Goal: Transaction & Acquisition: Register for event/course

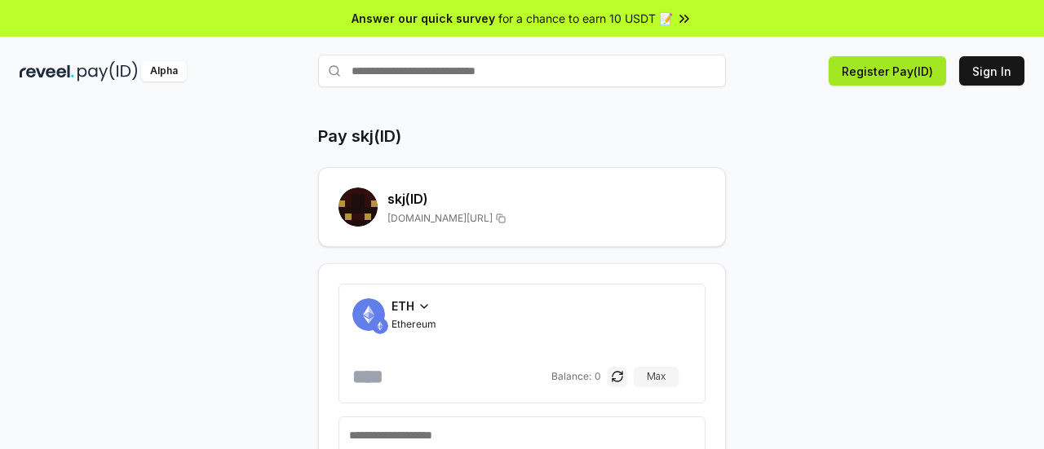
click at [923, 68] on button "Register Pay(ID)" at bounding box center [887, 70] width 117 height 29
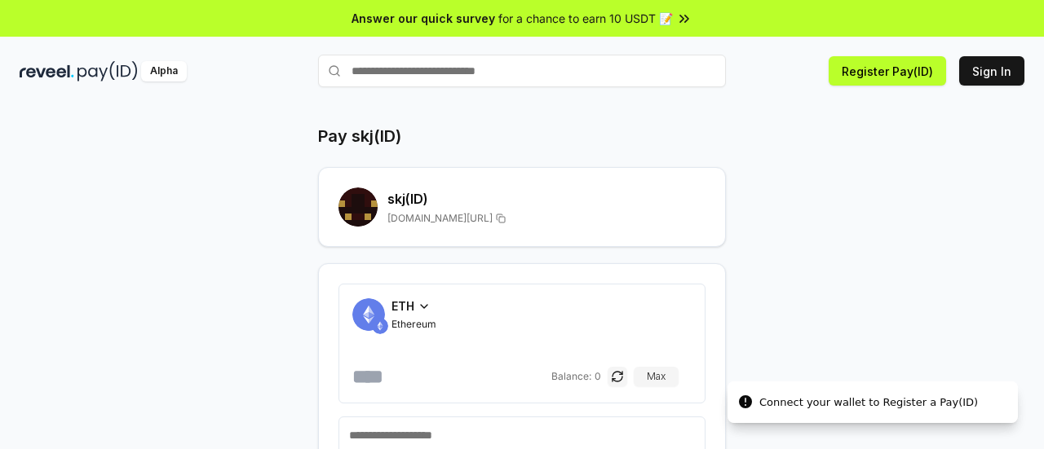
click at [817, 179] on div "Pay skj(ID) skj (ID) reveel.id/pay/skj ETH Ethereum Balance: 0 Max Connect Wall…" at bounding box center [522, 344] width 979 height 438
click at [904, 77] on button "Register Pay(ID)" at bounding box center [887, 70] width 117 height 29
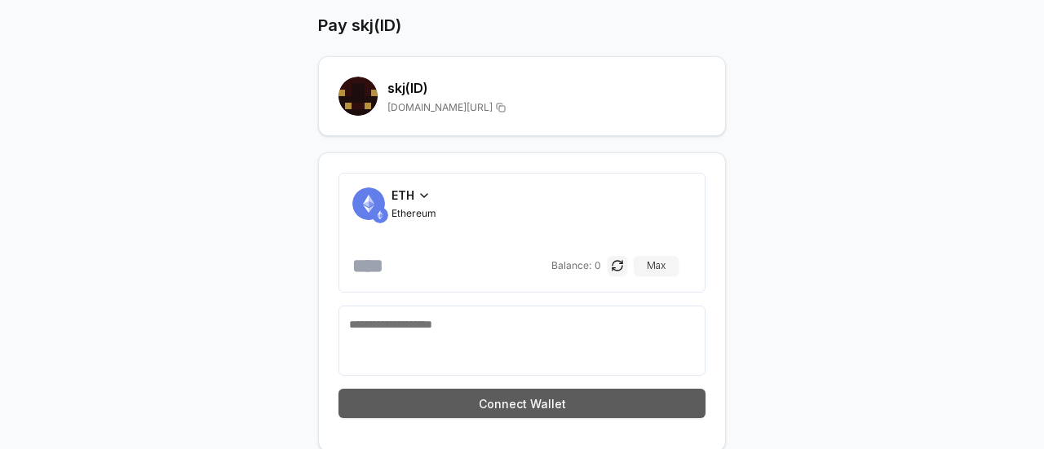
click at [546, 404] on button "Connect Wallet" at bounding box center [522, 403] width 367 height 29
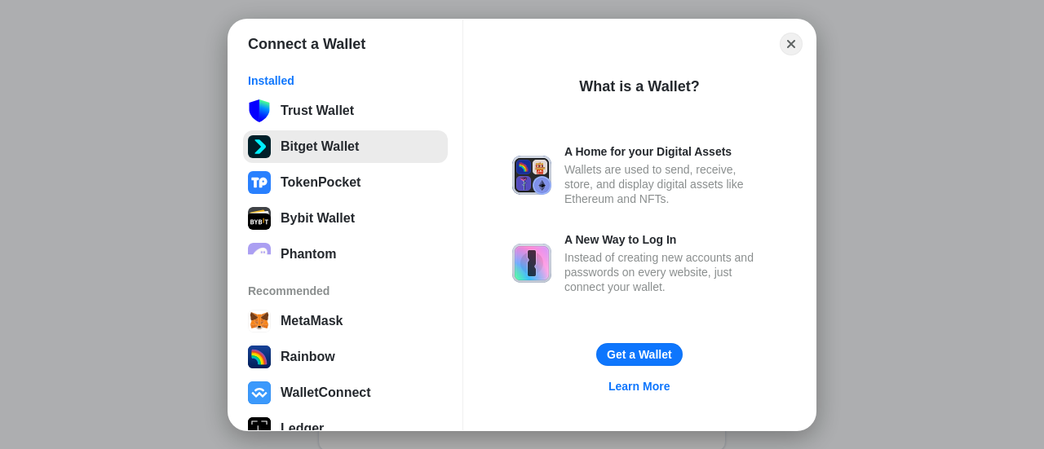
click at [336, 143] on button "Bitget Wallet" at bounding box center [345, 147] width 205 height 33
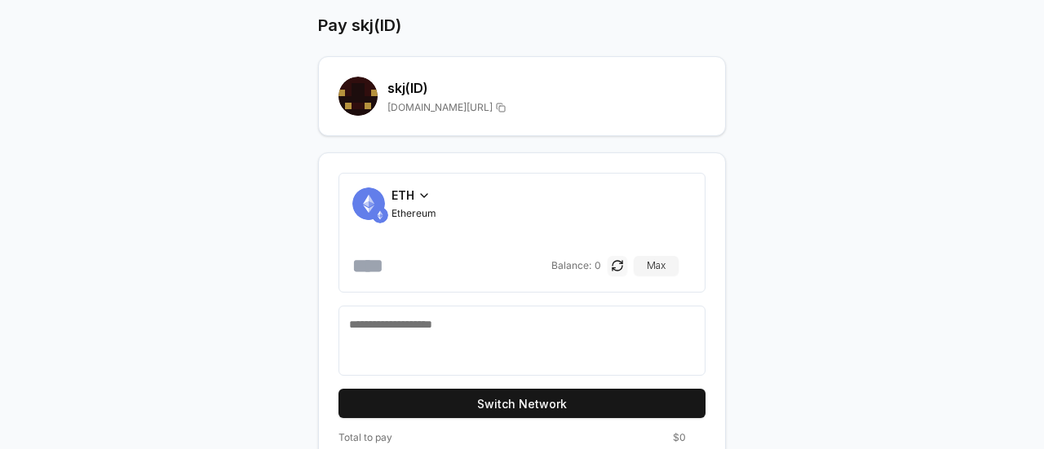
scroll to position [144, 0]
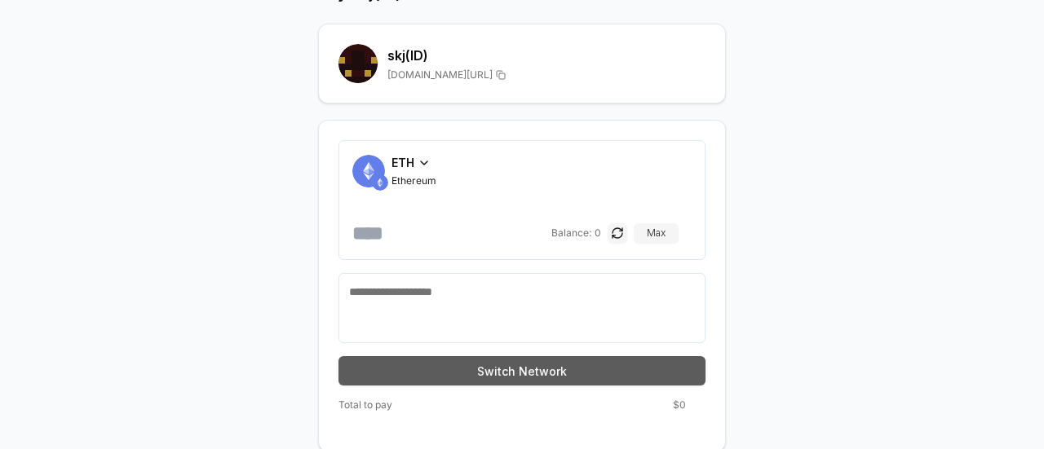
click at [560, 360] on button "Switch Network" at bounding box center [522, 370] width 367 height 29
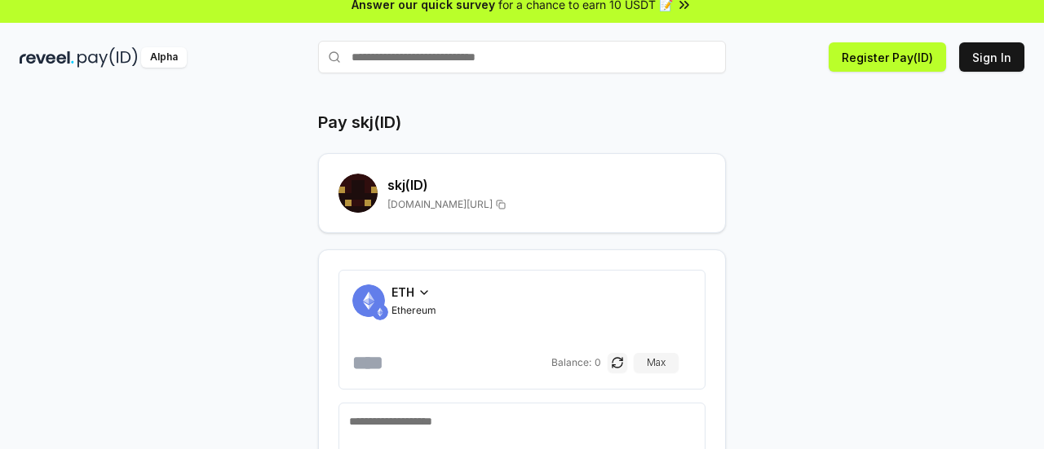
scroll to position [0, 0]
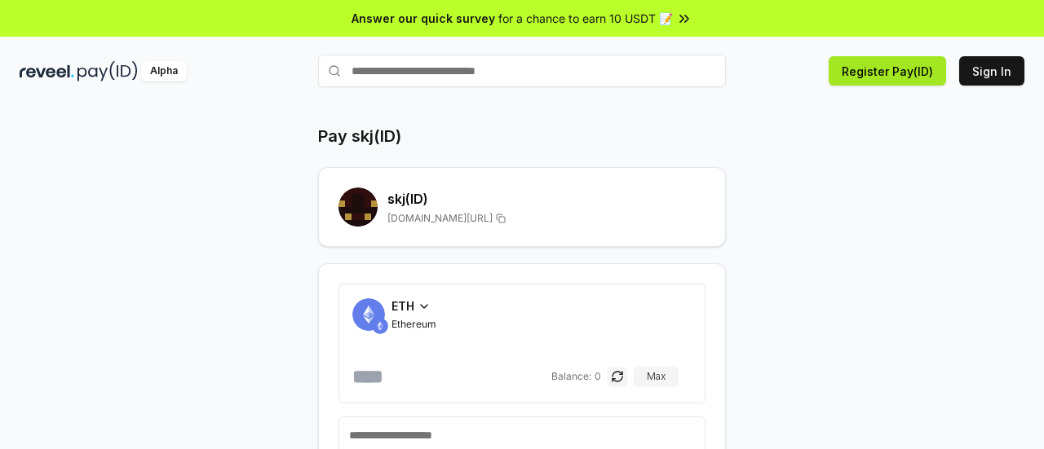
click at [885, 66] on button "Register Pay(ID)" at bounding box center [887, 70] width 117 height 29
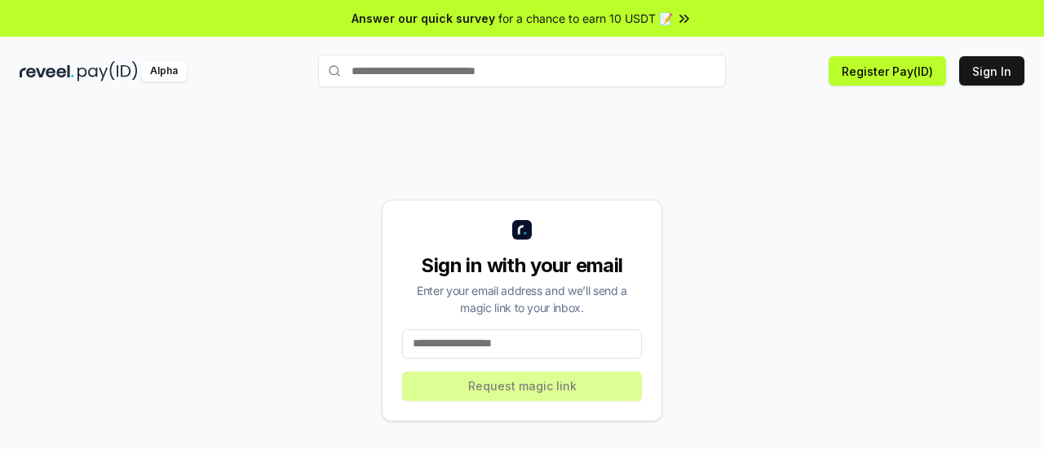
click at [502, 345] on input at bounding box center [522, 344] width 240 height 29
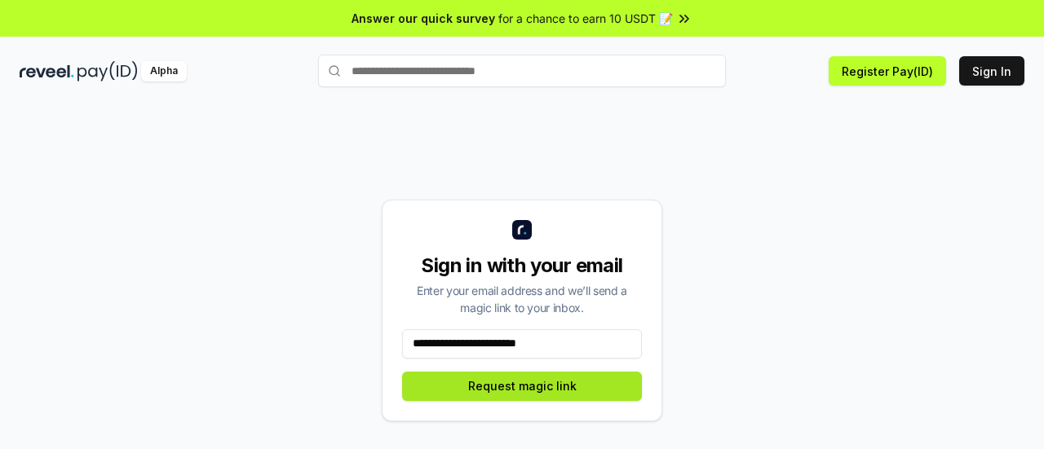
type input "**********"
click at [519, 394] on button "Request magic link" at bounding box center [522, 386] width 240 height 29
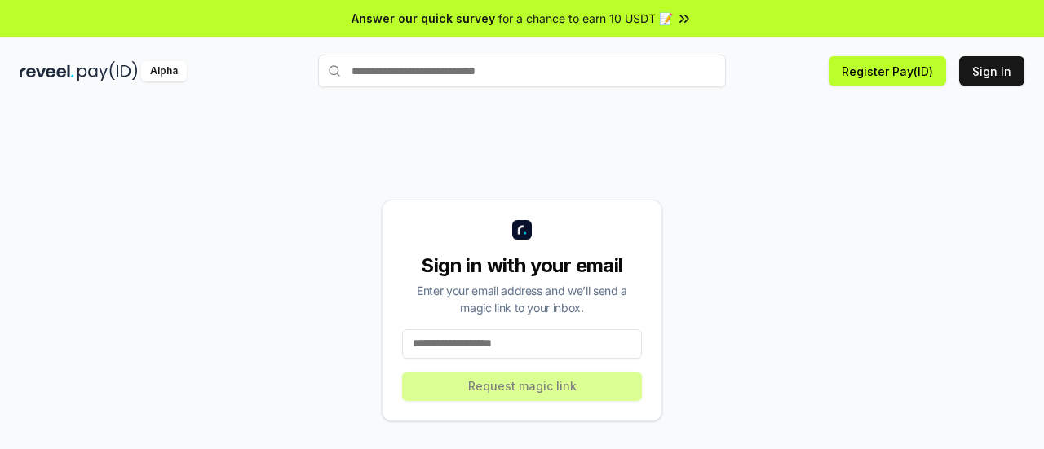
click at [476, 343] on input at bounding box center [522, 344] width 240 height 29
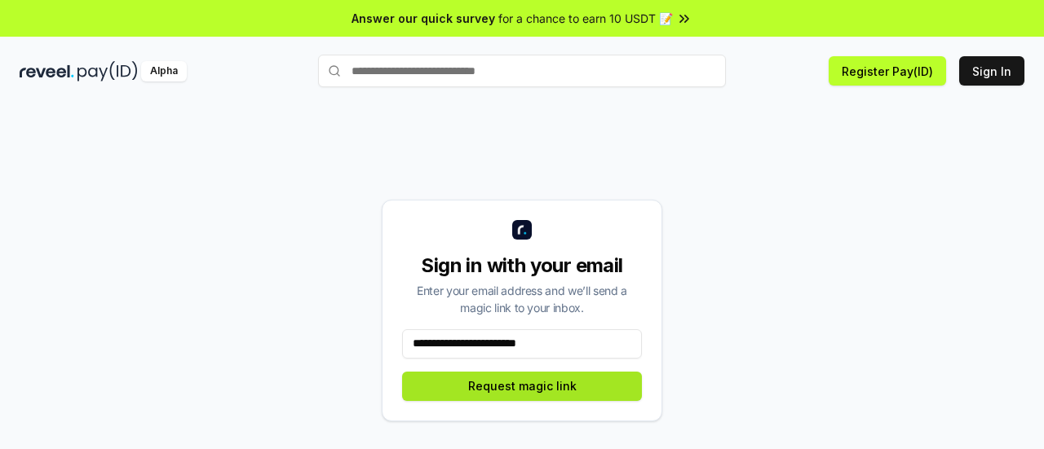
type input "**********"
click at [591, 381] on button "Request magic link" at bounding box center [522, 386] width 240 height 29
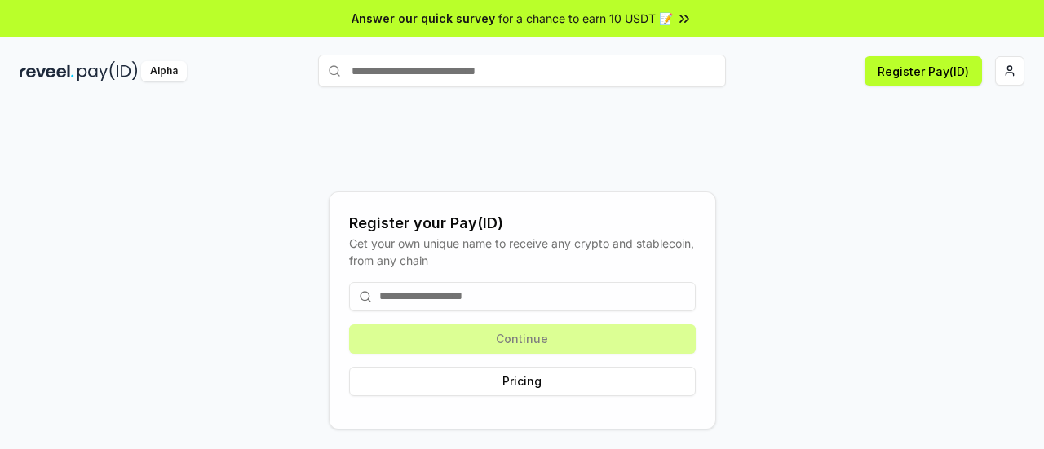
click at [493, 299] on input at bounding box center [522, 296] width 347 height 29
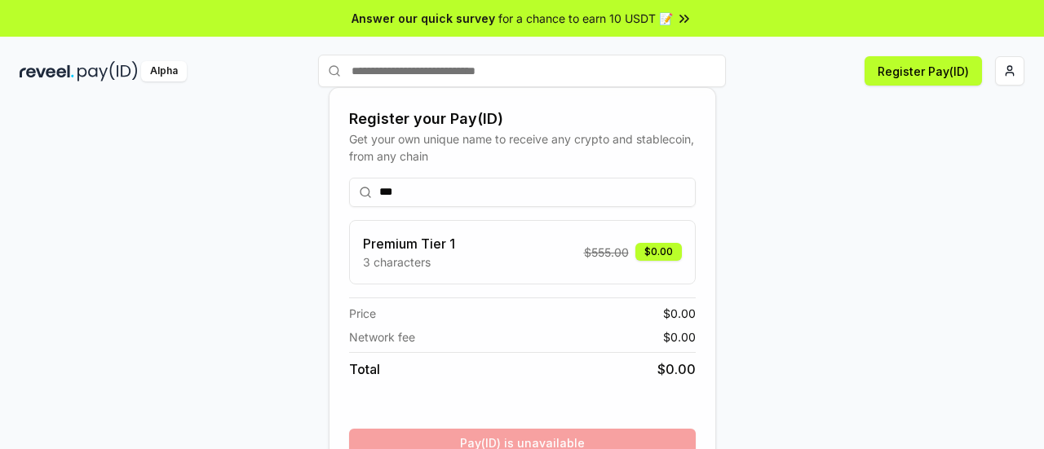
scroll to position [84, 0]
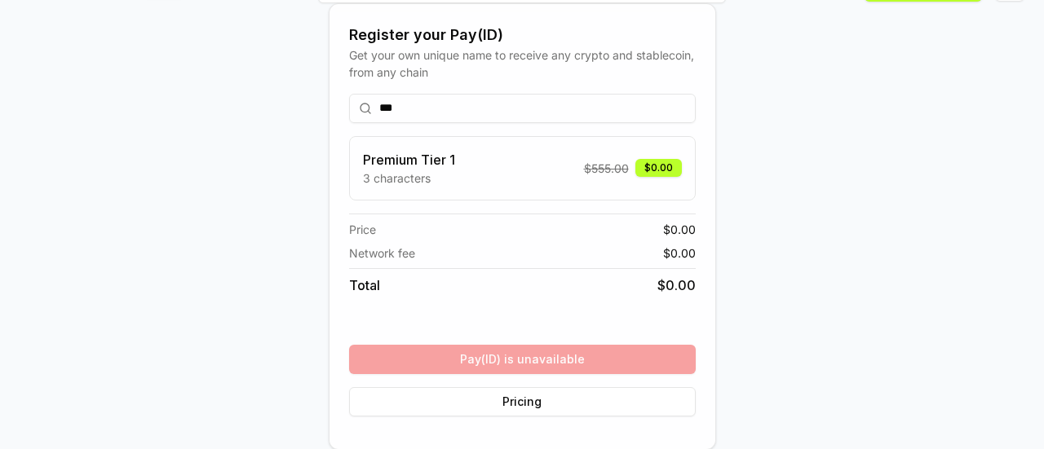
type input "***"
click at [529, 359] on div "*** Premium Tier 1 3 characters $ 555.00 $0.00 Price $ 0.00 Network fee $ 0.00 …" at bounding box center [522, 255] width 347 height 349
click at [530, 396] on button "Pricing" at bounding box center [522, 401] width 347 height 29
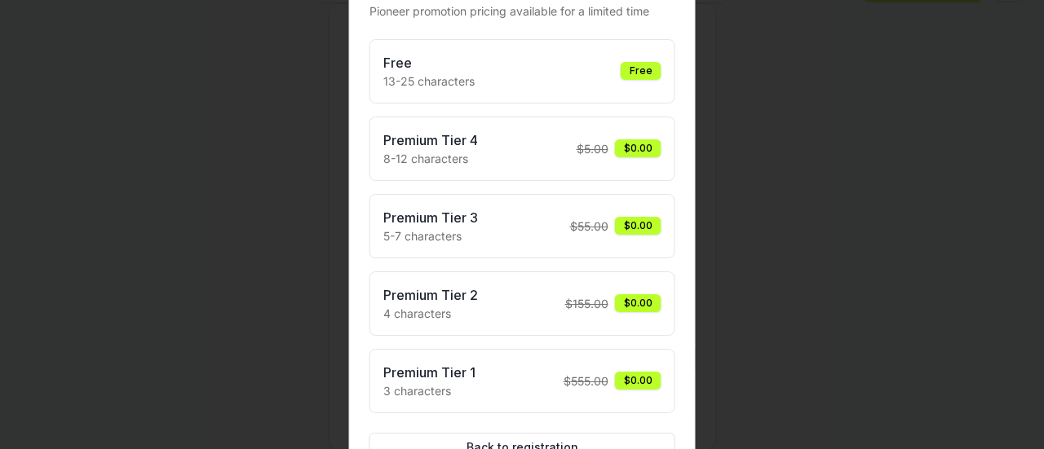
click at [568, 365] on div "Premium Tier 1 3 characters $ 555.00 $0.00" at bounding box center [522, 381] width 278 height 37
click at [620, 378] on div "$0.00" at bounding box center [638, 381] width 46 height 18
click at [638, 69] on div "Free" at bounding box center [641, 71] width 41 height 18
click at [516, 443] on button "Back to registration" at bounding box center [523, 447] width 306 height 29
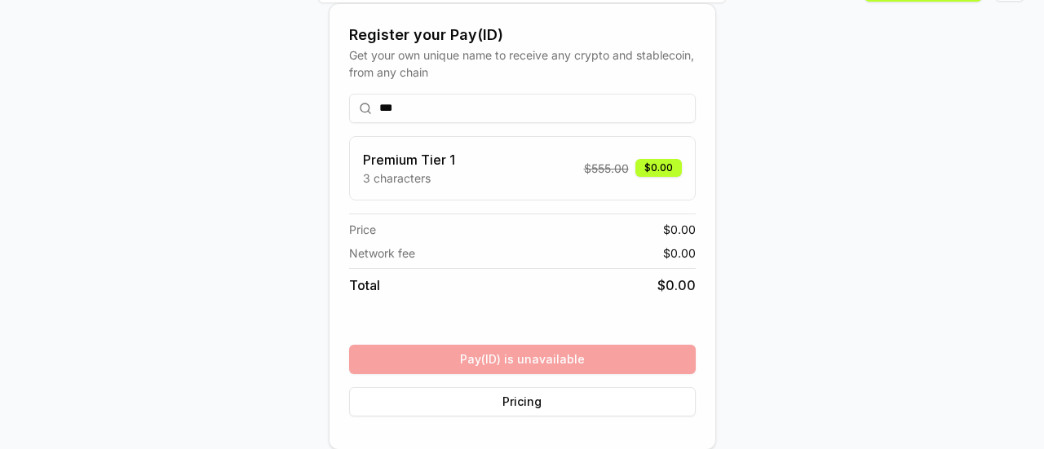
scroll to position [0, 0]
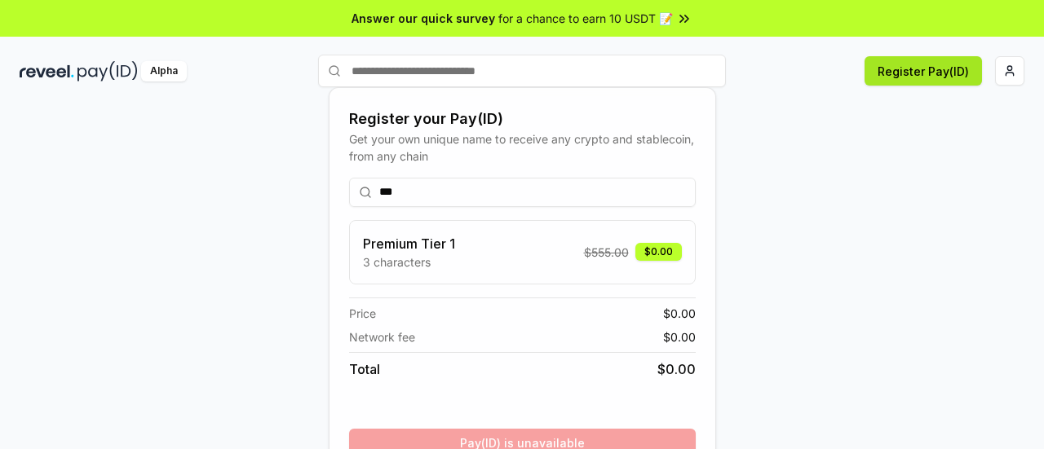
click at [951, 69] on button "Register Pay(ID)" at bounding box center [923, 70] width 117 height 29
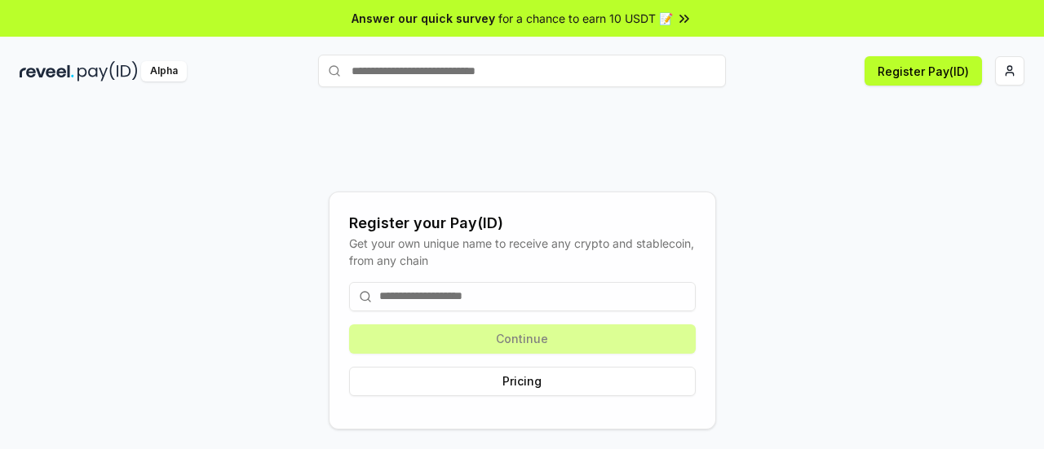
click at [558, 293] on input at bounding box center [522, 296] width 347 height 29
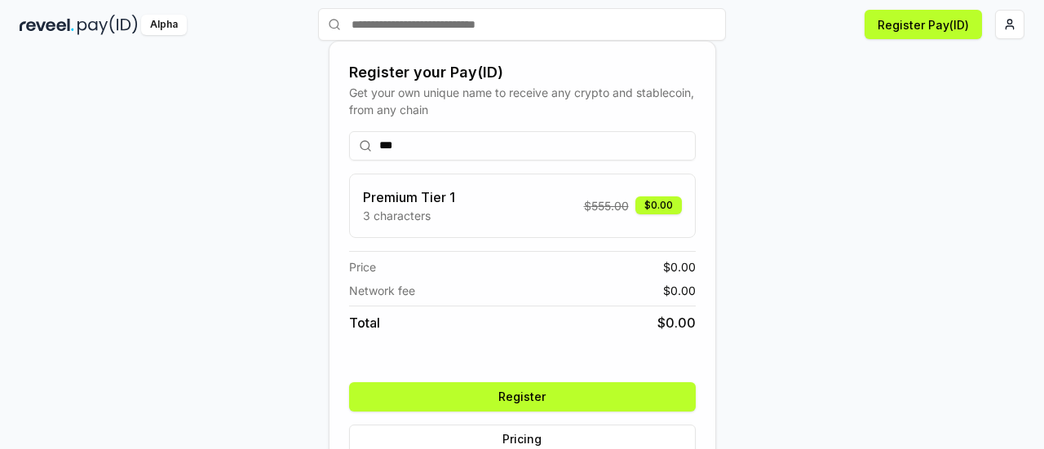
scroll to position [47, 0]
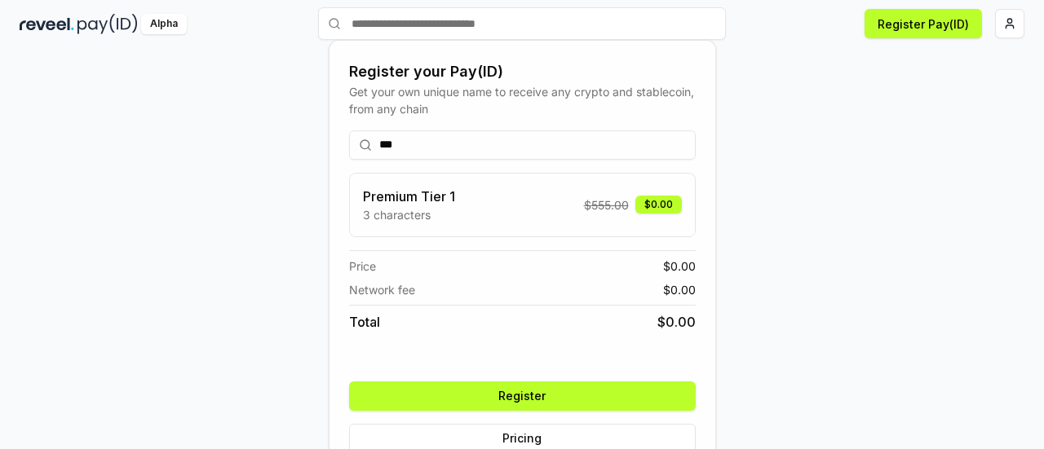
type input "***"
click at [547, 394] on button "Register" at bounding box center [522, 396] width 347 height 29
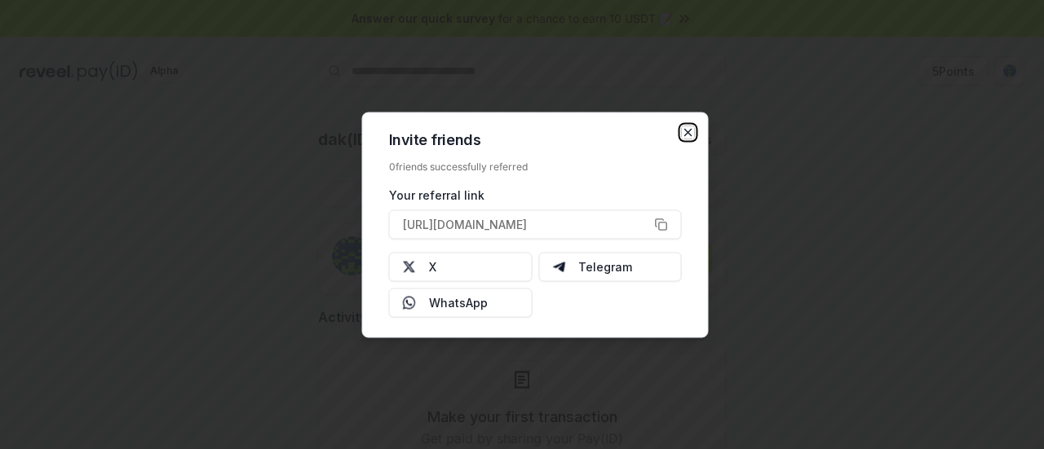
click at [686, 128] on icon "button" at bounding box center [688, 132] width 13 height 13
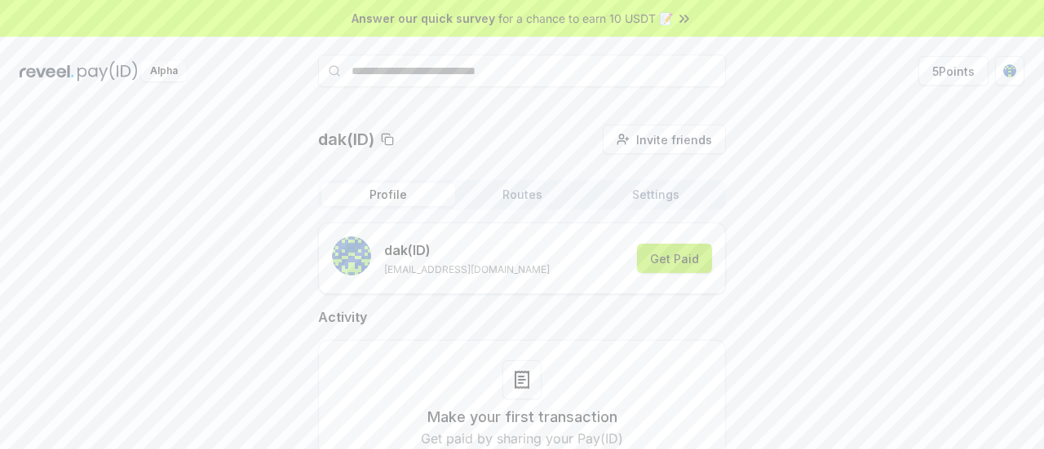
click at [670, 257] on button "Get Paid" at bounding box center [674, 258] width 75 height 29
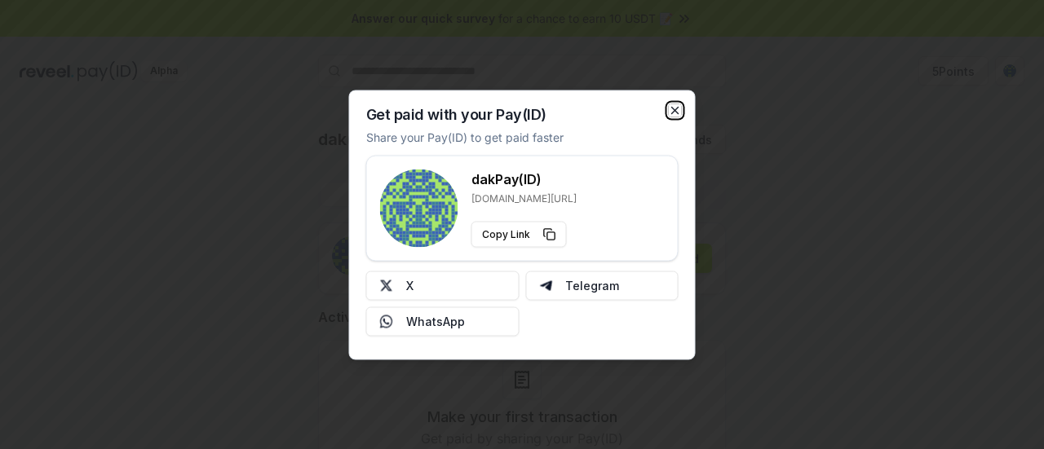
click at [679, 112] on icon "button" at bounding box center [675, 110] width 13 height 13
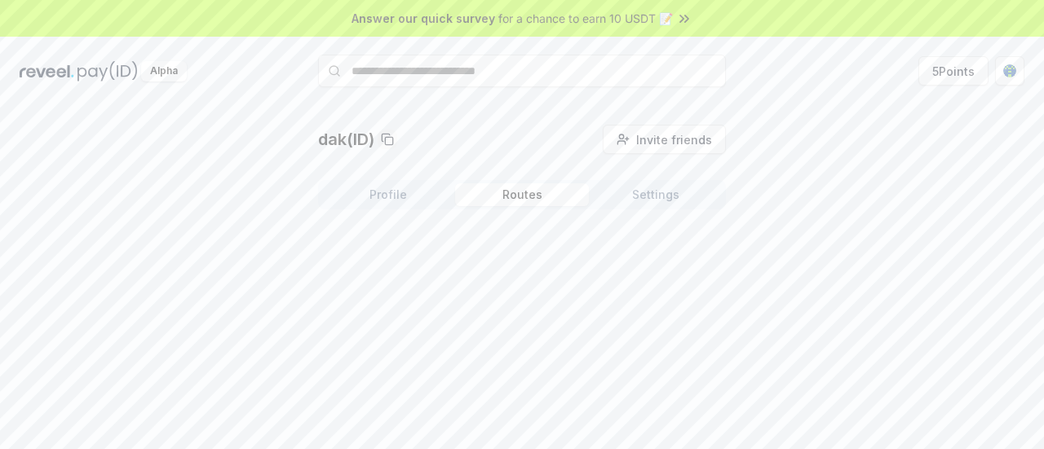
click at [540, 198] on button "Routes" at bounding box center [522, 195] width 134 height 23
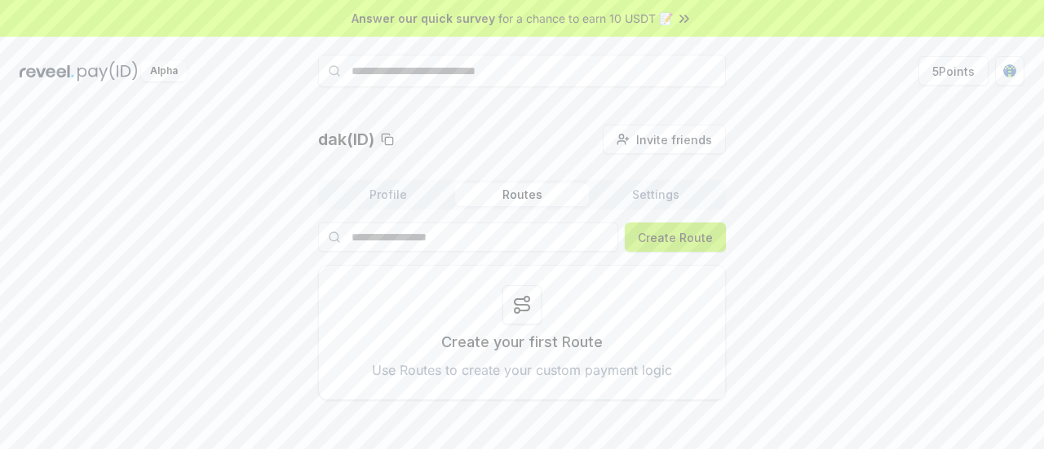
click at [688, 244] on button "Create Route" at bounding box center [675, 237] width 101 height 29
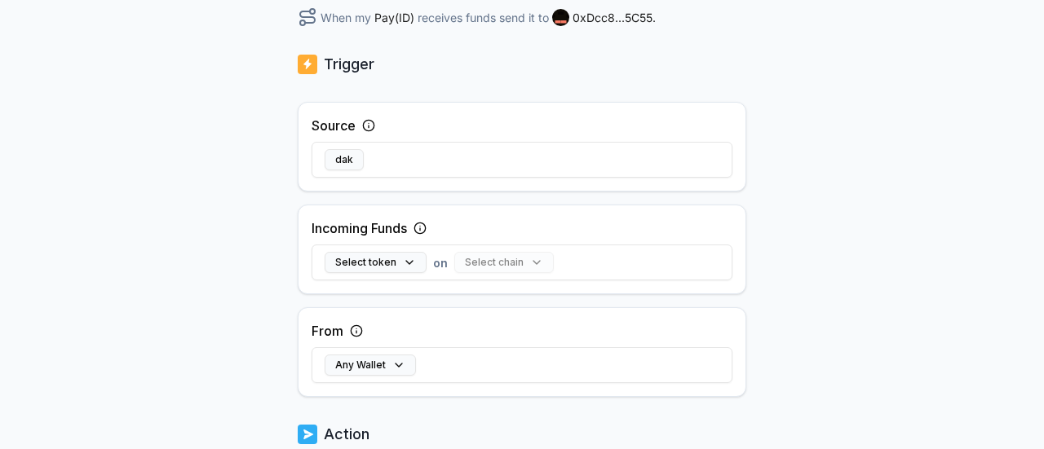
scroll to position [280, 0]
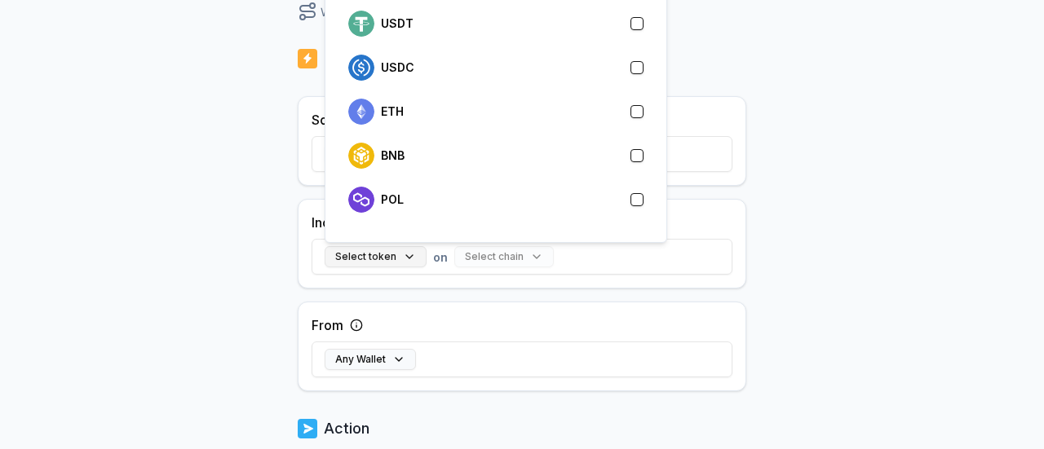
click at [406, 250] on button "Select token" at bounding box center [376, 256] width 102 height 21
click at [592, 316] on div "From Any Wallet" at bounding box center [522, 347] width 449 height 90
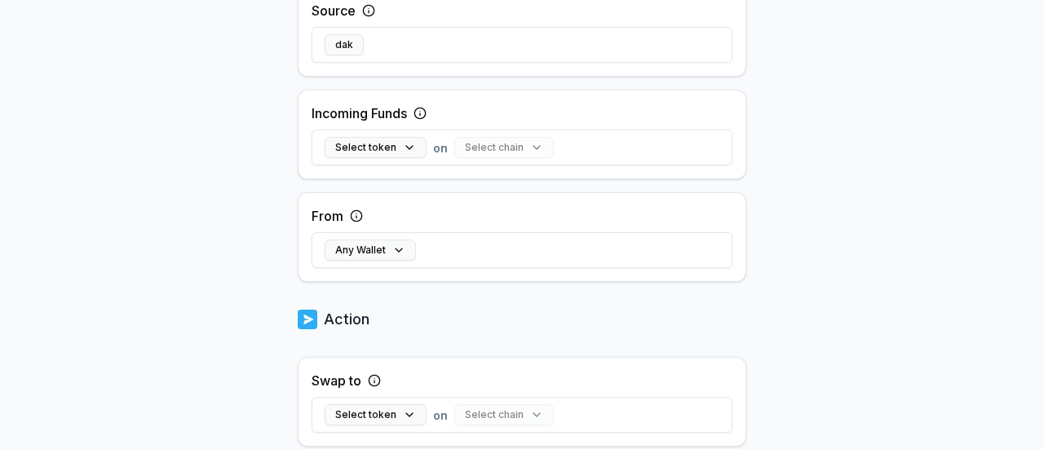
scroll to position [396, 0]
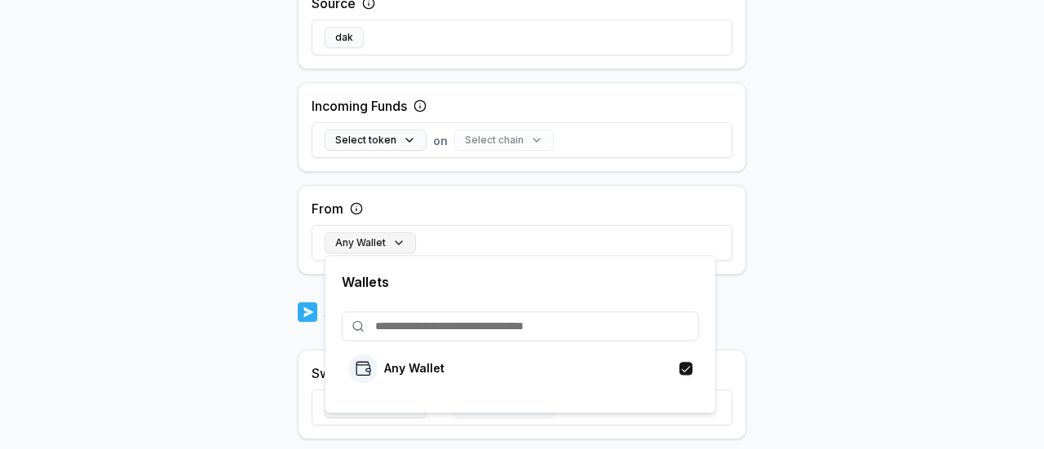
click at [392, 241] on button "Any Wallet" at bounding box center [370, 242] width 91 height 21
